Goal: Contribute content

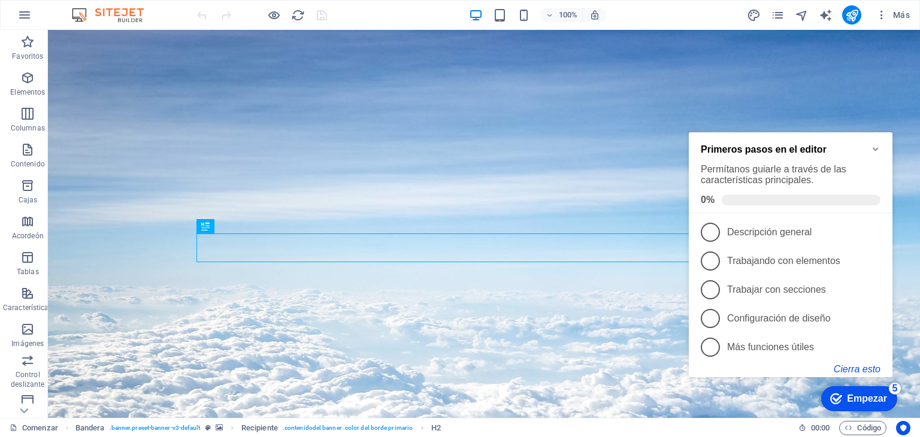
click at [854, 371] on font "Cierra esto" at bounding box center [856, 369] width 47 height 10
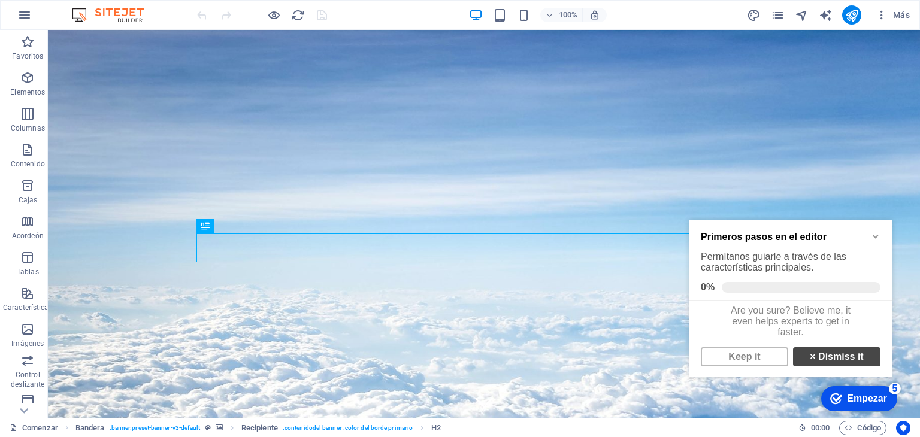
click at [839, 364] on link "× Dismiss it" at bounding box center [836, 356] width 87 height 19
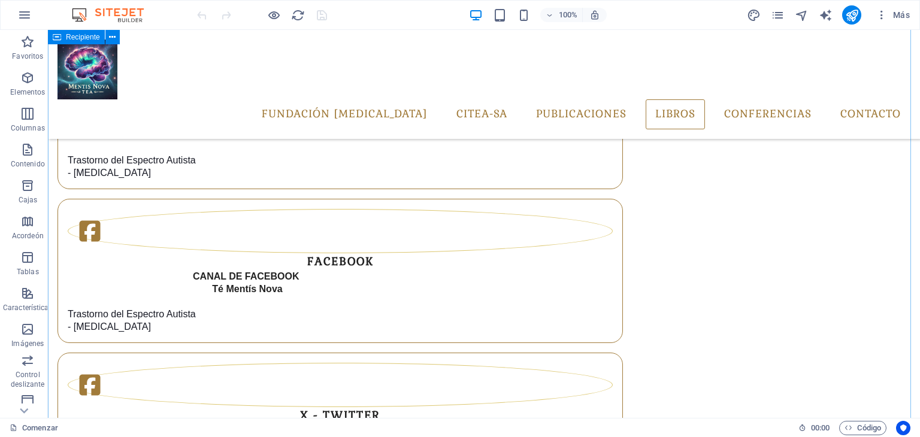
scroll to position [3342, 0]
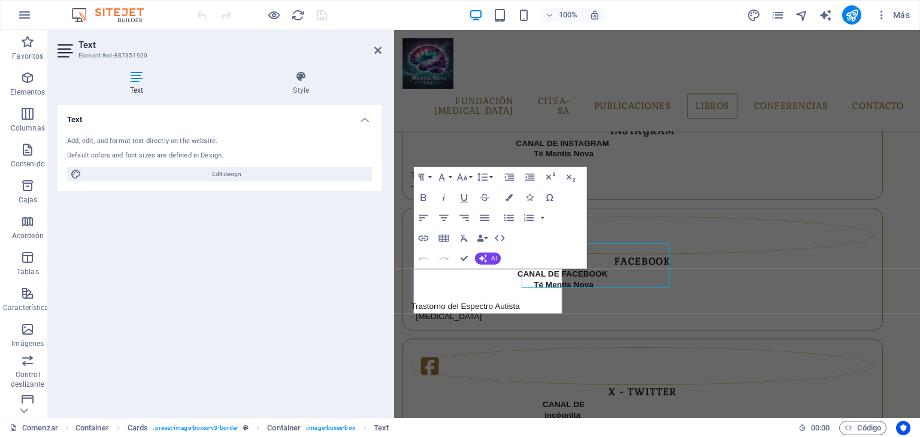
scroll to position [3372, 0]
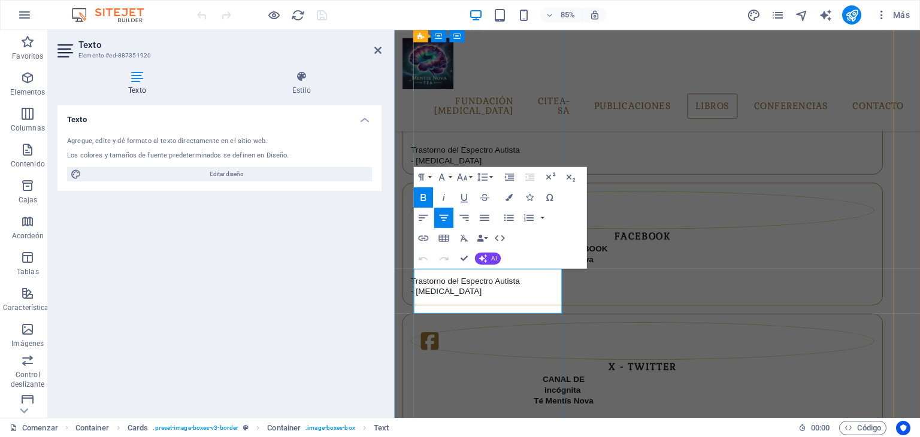
drag, startPoint x: 437, startPoint y: 341, endPoint x: 510, endPoint y: 341, distance: 72.4
click at [424, 239] on icon "button" at bounding box center [423, 238] width 12 height 12
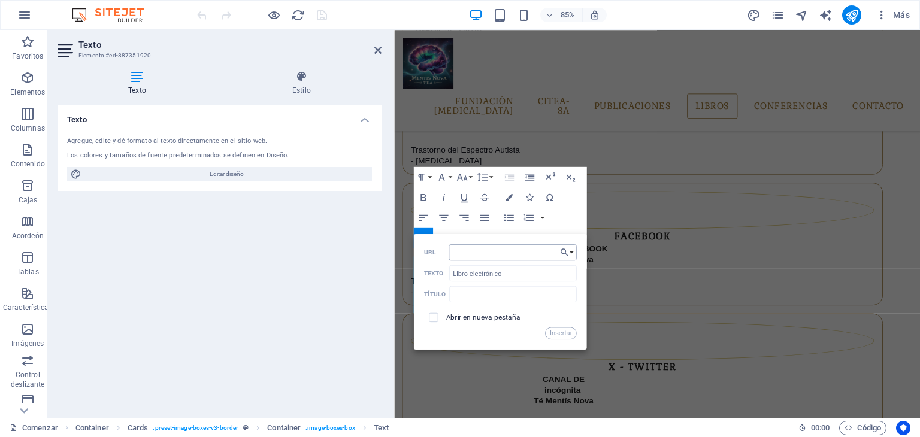
type input "[URL][DOMAIN_NAME]"
click at [560, 335] on font "Insertar" at bounding box center [561, 333] width 22 height 8
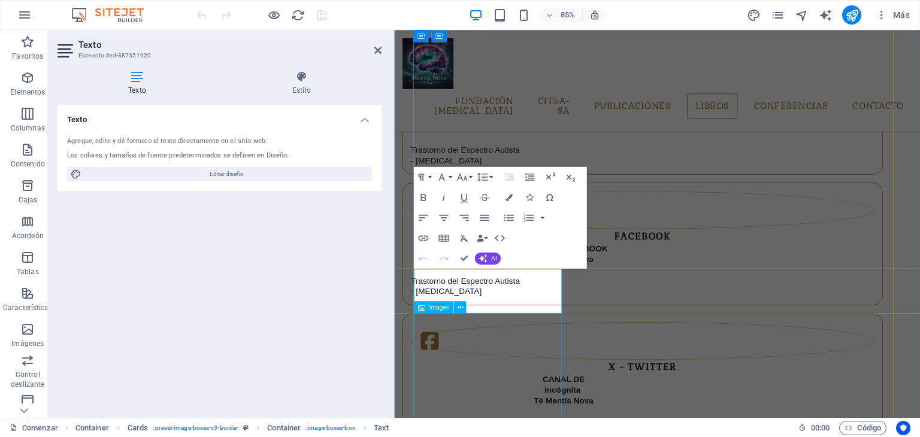
scroll to position [0, 0]
drag, startPoint x: 494, startPoint y: 355, endPoint x: 435, endPoint y: 359, distance: 58.8
type input "Audiolibro"
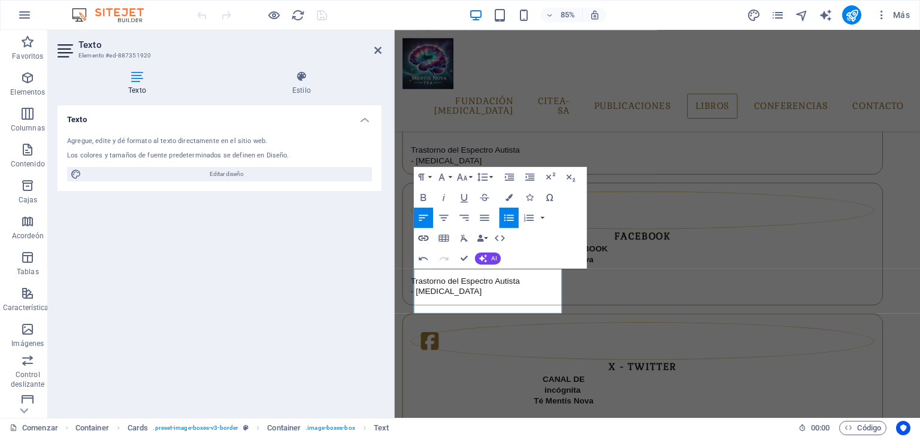
click at [421, 238] on icon "button" at bounding box center [423, 238] width 12 height 12
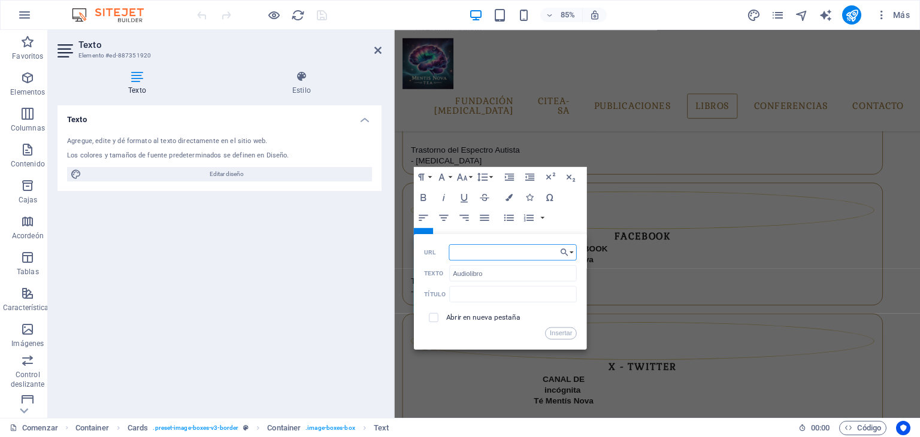
paste input "[URL][DOMAIN_NAME]"
type input "[URL][DOMAIN_NAME]"
click at [563, 336] on font "Insertar" at bounding box center [561, 333] width 22 height 8
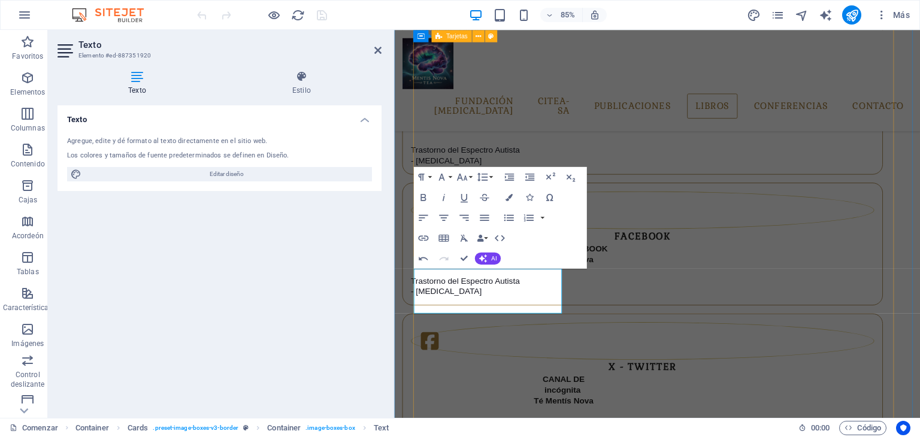
scroll to position [0, 0]
click at [854, 19] on icon "publicar" at bounding box center [852, 15] width 14 height 14
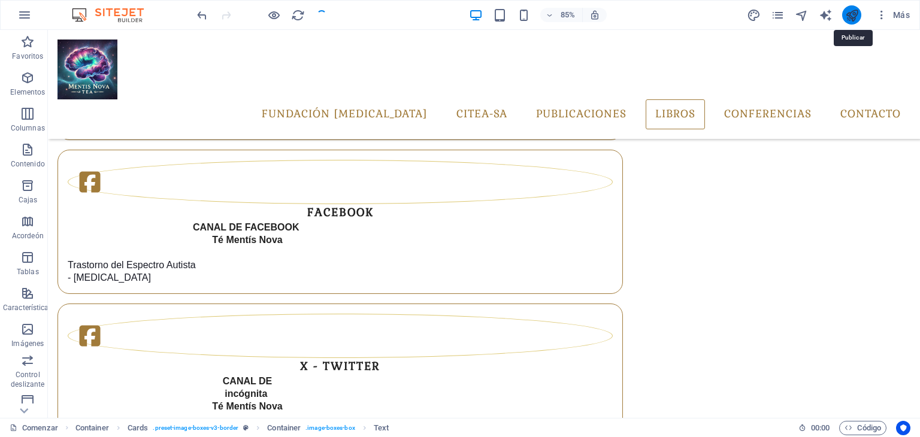
scroll to position [3342, 0]
